Goal: Find specific page/section: Find specific page/section

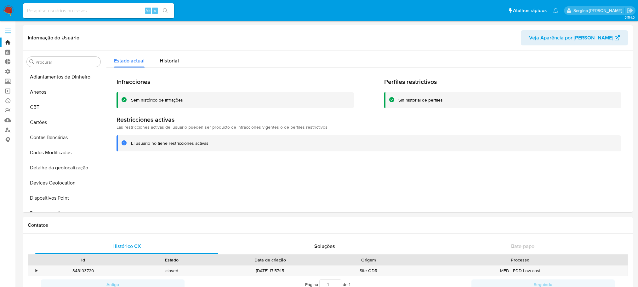
select select "10"
click at [69, 12] on input at bounding box center [98, 11] width 151 height 8
paste input "2380729298"
type input "2380729298"
click at [166, 10] on icon "search-icon" at bounding box center [165, 10] width 5 height 5
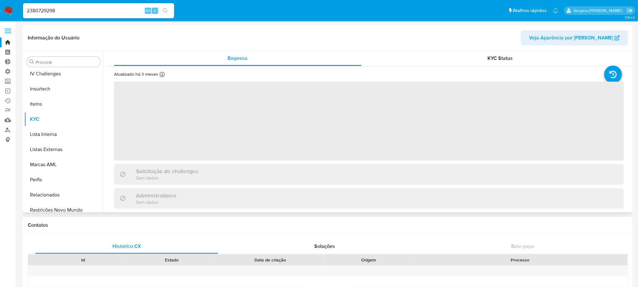
scroll to position [281, 0]
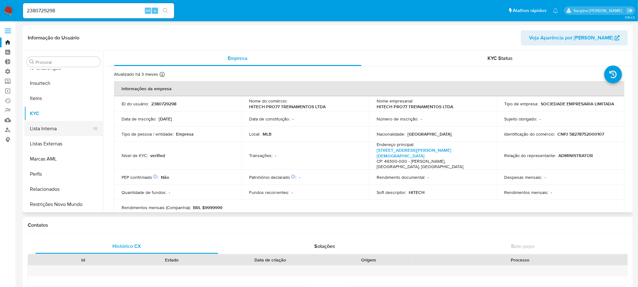
select select "10"
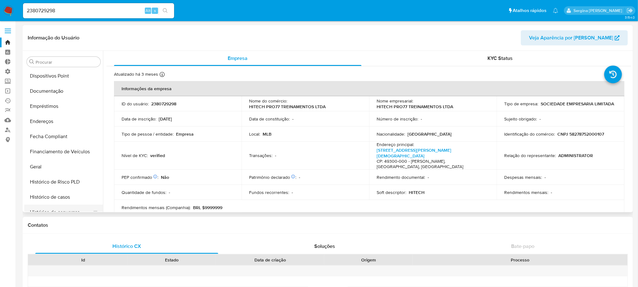
scroll to position [92, 0]
click at [56, 119] on button "Documentação" at bounding box center [61, 120] width 74 height 15
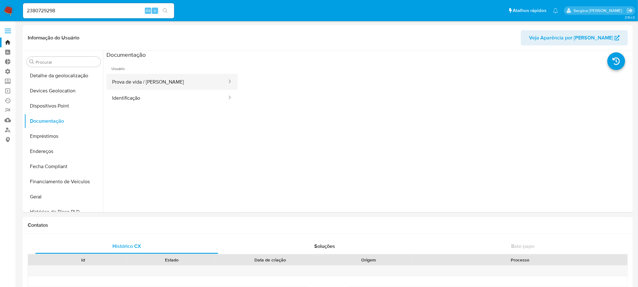
click at [132, 82] on button "Prova de vida / [PERSON_NAME]" at bounding box center [167, 82] width 121 height 16
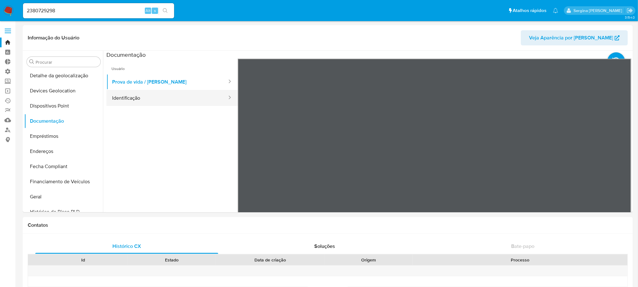
click at [121, 98] on button "Identificação" at bounding box center [167, 98] width 121 height 16
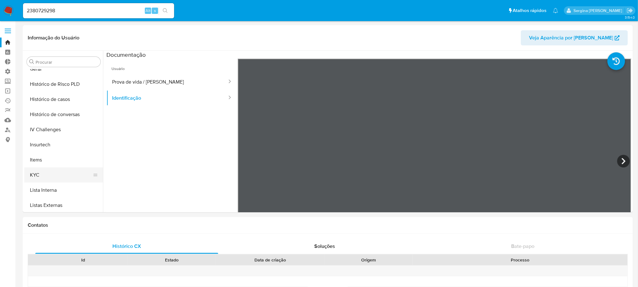
scroll to position [236, 0]
click at [43, 156] on button "KYC" at bounding box center [61, 158] width 74 height 15
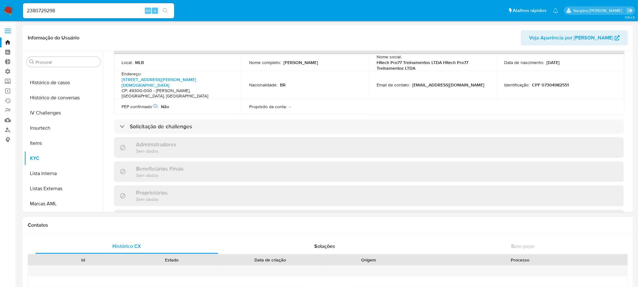
scroll to position [189, 0]
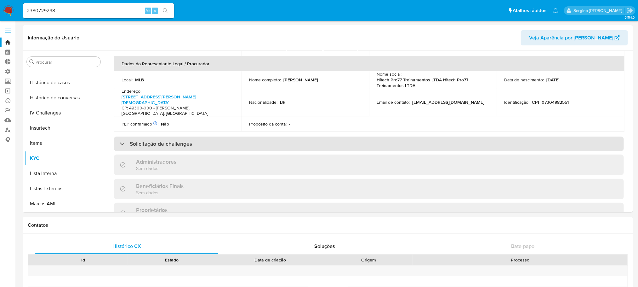
click at [126, 140] on div "Solicitação de challenges" at bounding box center [156, 143] width 72 height 7
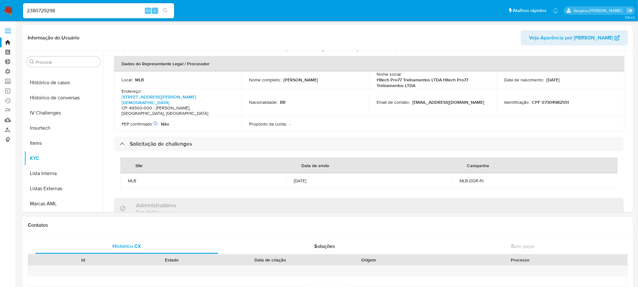
drag, startPoint x: 123, startPoint y: 124, endPoint x: 142, endPoint y: 136, distance: 22.7
click at [123, 140] on div "Solicitação de challenges" at bounding box center [156, 143] width 72 height 7
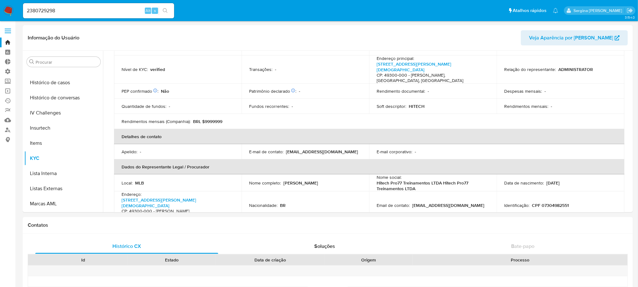
scroll to position [95, 0]
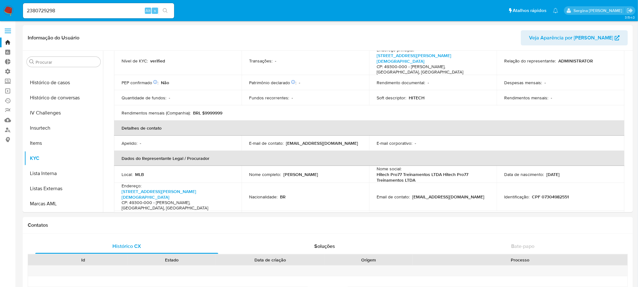
drag, startPoint x: 330, startPoint y: 164, endPoint x: 327, endPoint y: 166, distance: 3.8
click at [327, 166] on td "Nome completo : [PERSON_NAME]" at bounding box center [306, 174] width 128 height 17
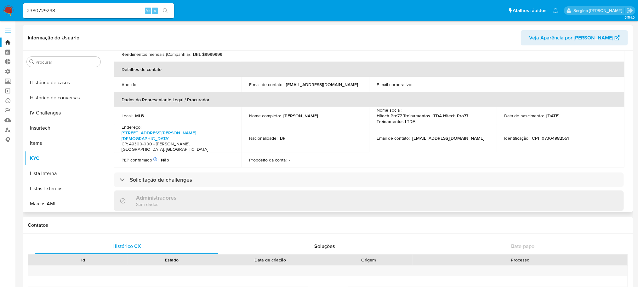
scroll to position [150, 0]
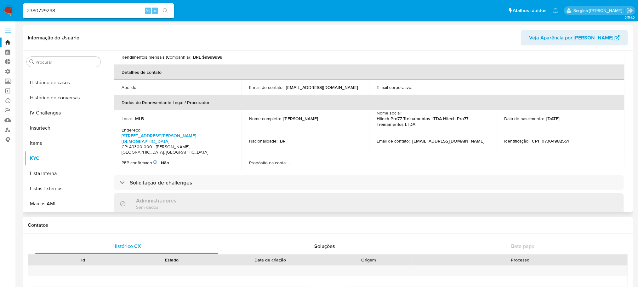
click at [163, 127] on div "Endereço : [STREET_ADDRESS][PERSON_NAME][PERSON_NAME]" at bounding box center [178, 141] width 113 height 28
click at [162, 132] on link "[STREET_ADDRESS][PERSON_NAME][DEMOGRAPHIC_DATA]" at bounding box center [159, 138] width 75 height 12
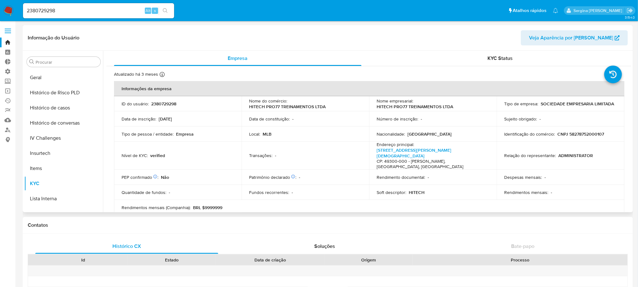
scroll to position [139, 0]
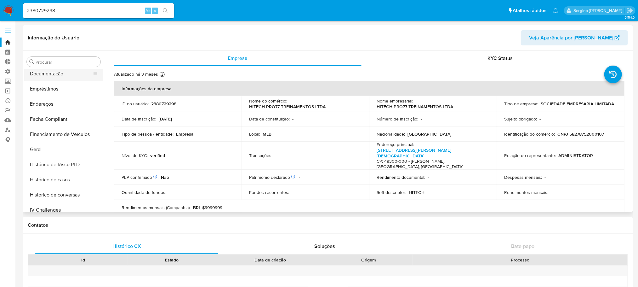
click at [57, 74] on button "Documentação" at bounding box center [61, 73] width 74 height 15
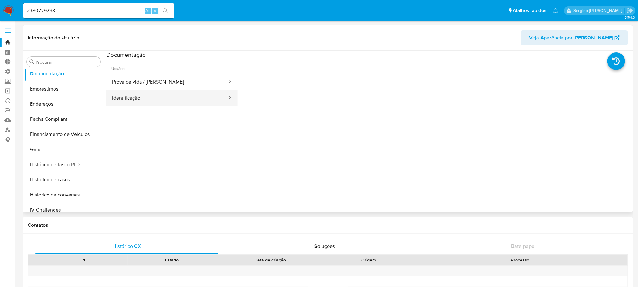
click at [136, 95] on button "Identificação" at bounding box center [167, 98] width 121 height 16
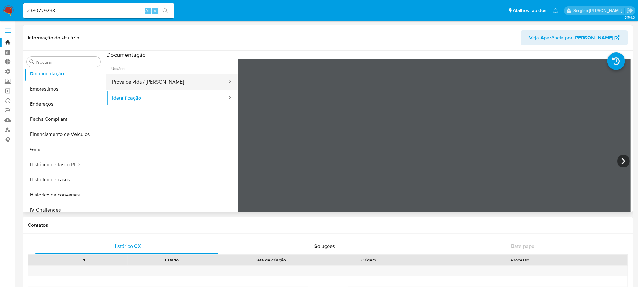
click at [136, 81] on button "Prova de vida / [PERSON_NAME]" at bounding box center [167, 82] width 121 height 16
click at [8, 70] on label "Administração" at bounding box center [37, 71] width 75 height 10
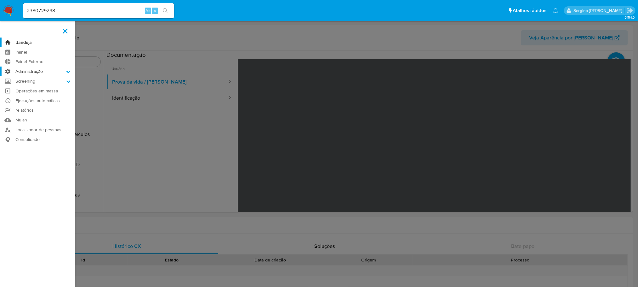
click at [0, 0] on input "Administração" at bounding box center [0, 0] width 0 height 0
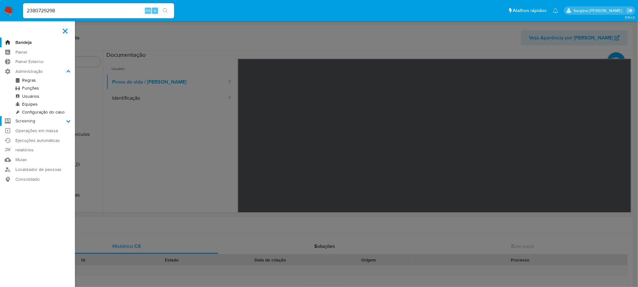
click at [64, 117] on label "Screening" at bounding box center [37, 121] width 75 height 10
click at [0, 0] on input "Screening" at bounding box center [0, 0] width 0 height 0
click at [49, 90] on link "Gerenciador de Listas" at bounding box center [37, 90] width 75 height 8
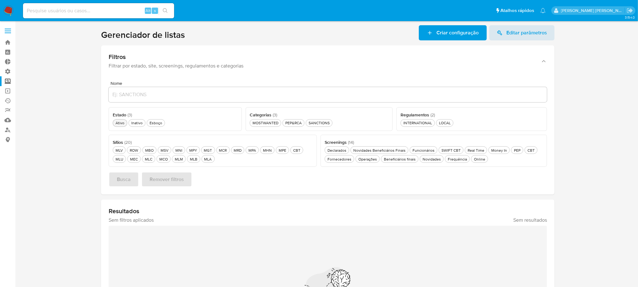
click at [119, 124] on div "Ativo Ativo" at bounding box center [119, 122] width 11 height 5
click at [192, 160] on div "MLB MLB" at bounding box center [194, 158] width 10 height 5
click at [320, 124] on div "SANCTIONS SANCTIONS" at bounding box center [320, 122] width 24 height 5
click at [124, 186] on span "Busca" at bounding box center [124, 179] width 14 height 14
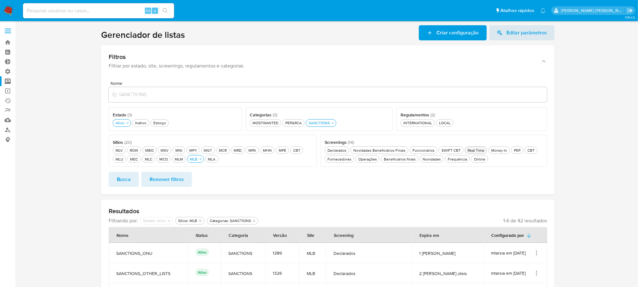
click at [477, 150] on div "Real Time Real Time" at bounding box center [476, 149] width 19 height 5
click at [481, 161] on div "Online Online" at bounding box center [480, 158] width 14 height 5
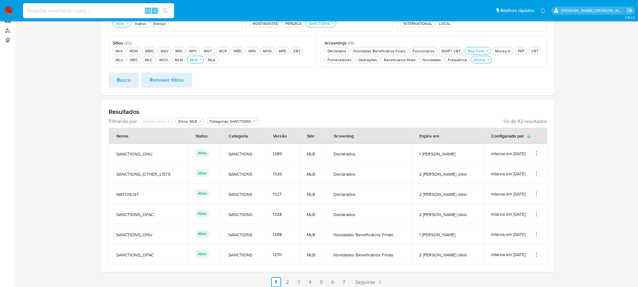
scroll to position [104, 0]
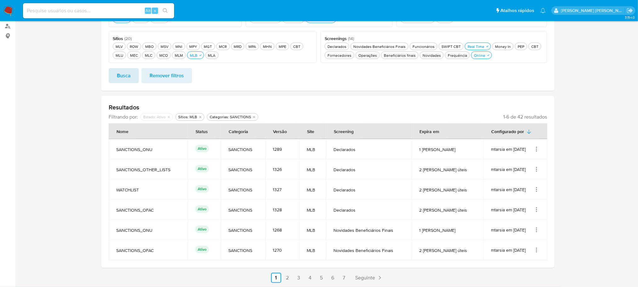
click at [123, 79] on span "Busca" at bounding box center [124, 76] width 14 height 14
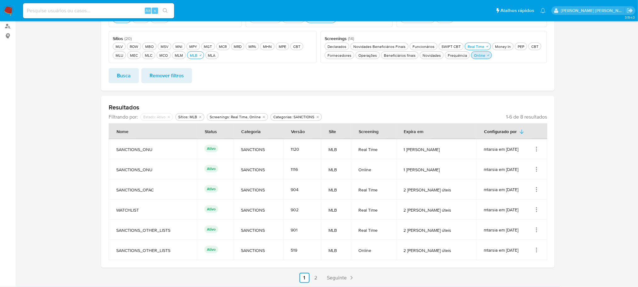
click at [482, 56] on div "Online Online" at bounding box center [480, 55] width 14 height 5
click at [124, 70] on span "Busca" at bounding box center [124, 76] width 14 height 14
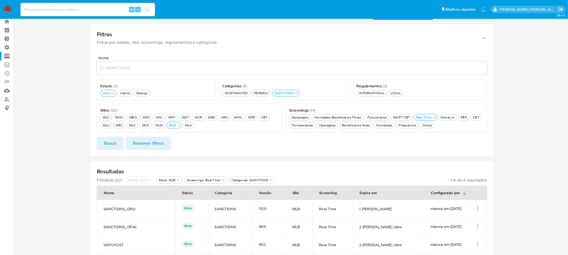
scroll to position [0, 0]
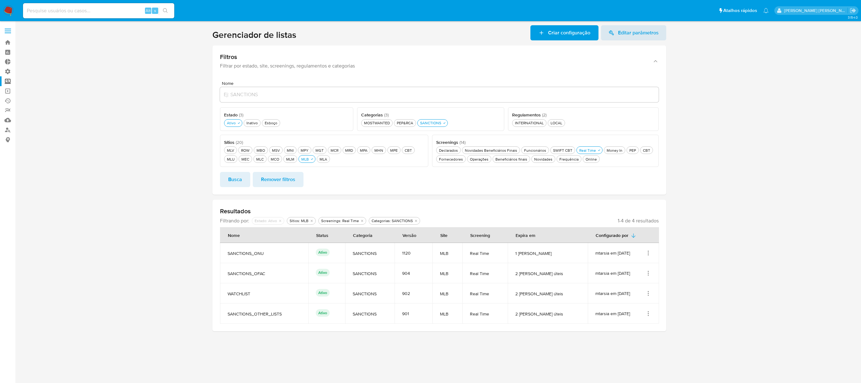
click at [645, 253] on icon "Ações" at bounding box center [648, 252] width 1 height 1
click at [636, 269] on button "Ver detalhes" at bounding box center [623, 267] width 57 height 17
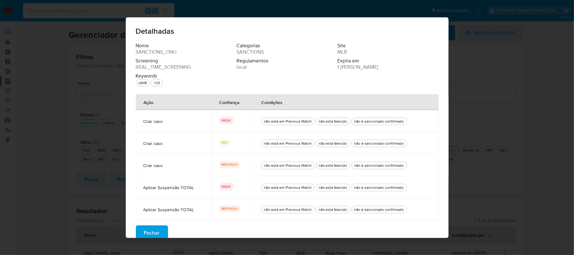
drag, startPoint x: 147, startPoint y: 232, endPoint x: 151, endPoint y: 229, distance: 4.9
click at [147, 232] on span "Fechar" at bounding box center [152, 233] width 16 height 14
